Goal: Navigation & Orientation: Go to known website

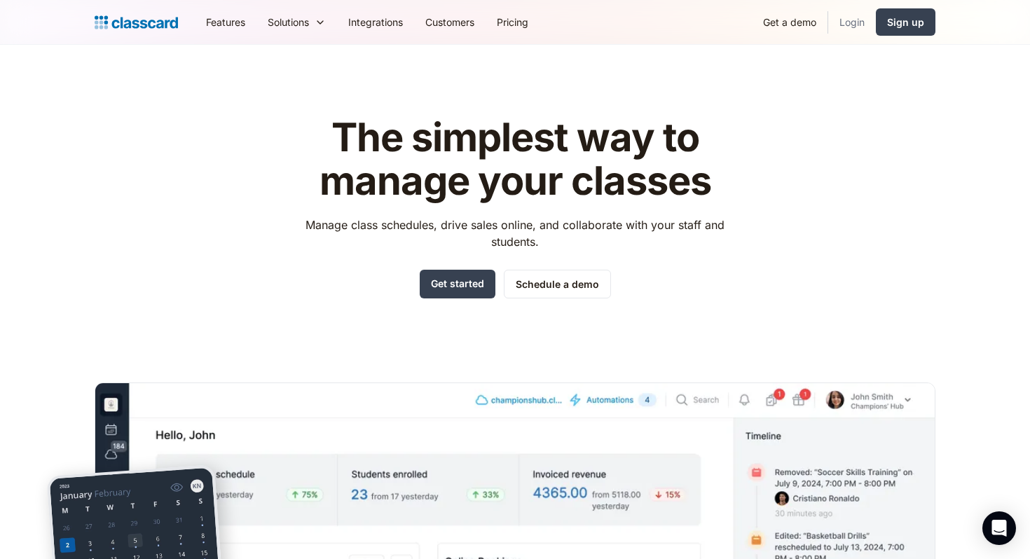
click at [857, 22] on link "Login" at bounding box center [852, 22] width 48 height 32
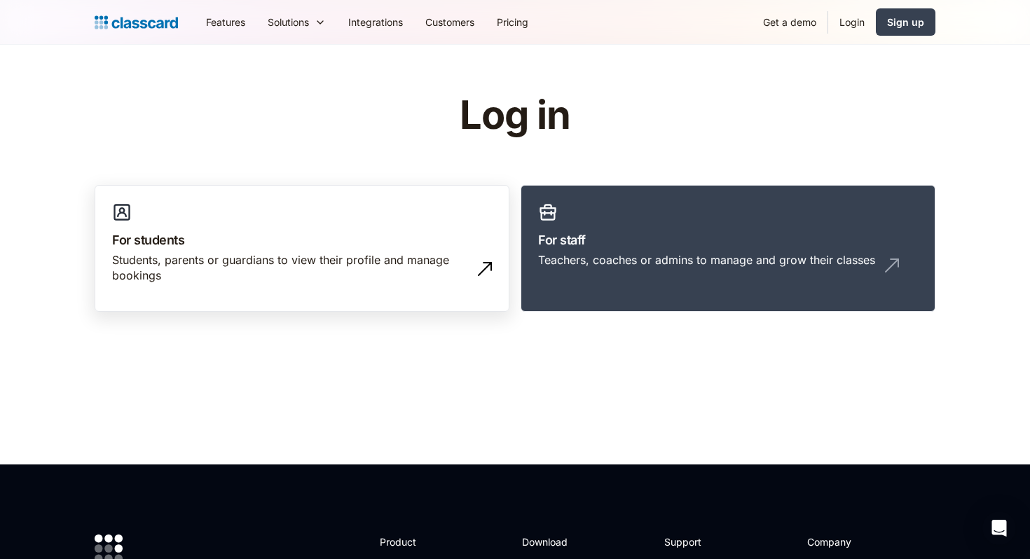
click at [446, 233] on h3 "For students" at bounding box center [302, 240] width 380 height 19
